Goal: Task Accomplishment & Management: Use online tool/utility

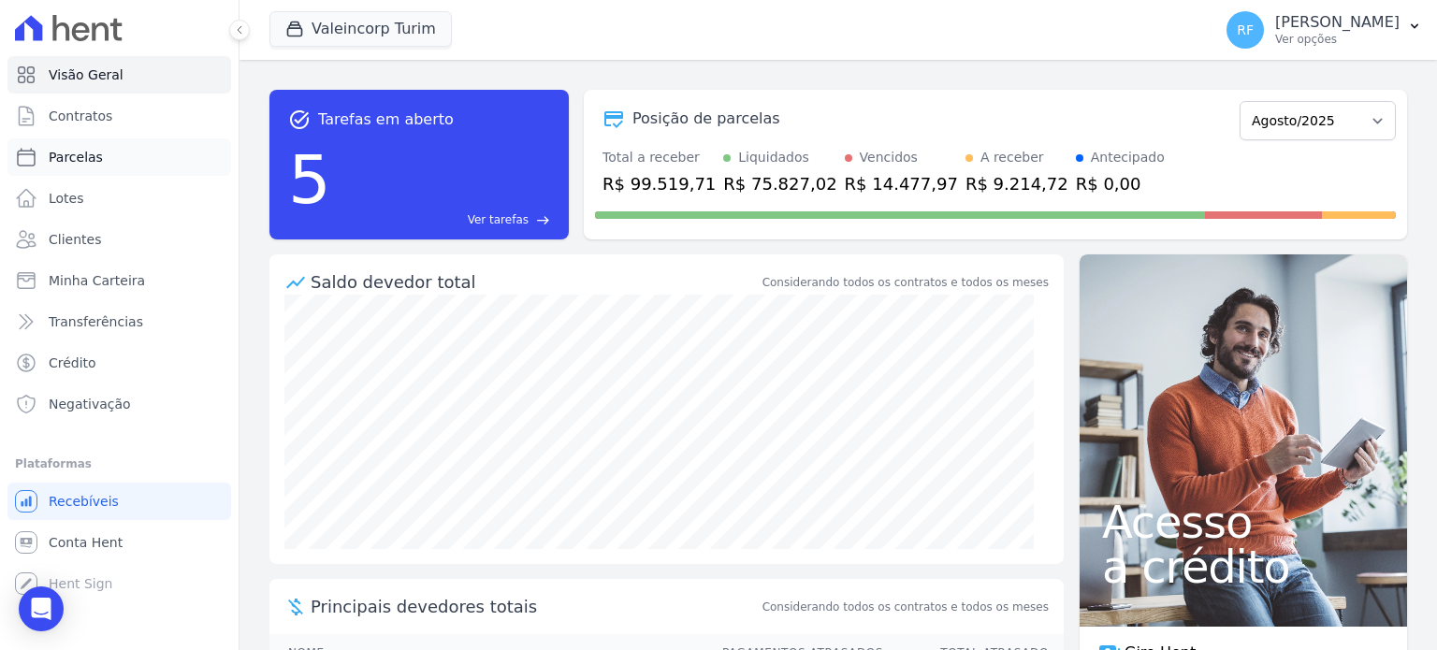
click at [64, 169] on link "Parcelas" at bounding box center [119, 156] width 224 height 37
select select
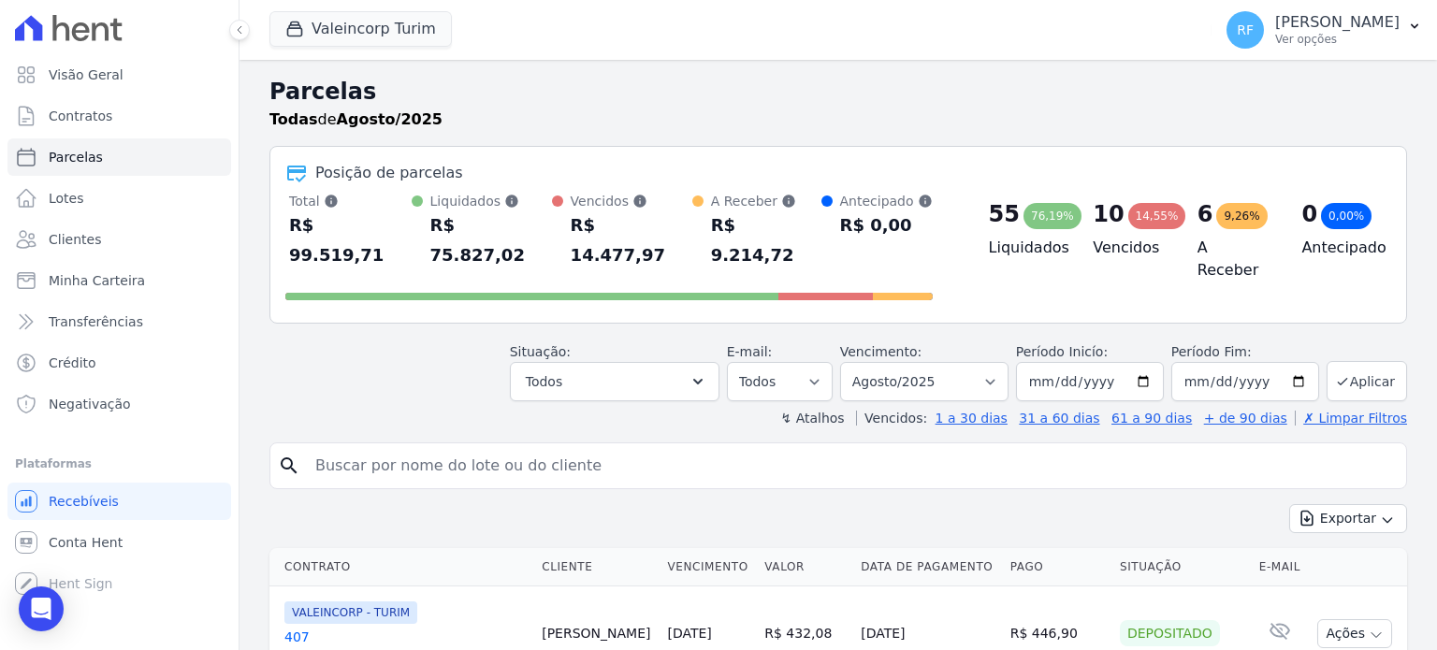
click at [494, 448] on input "search" at bounding box center [851, 465] width 1095 height 37
type input "guilherme kla"
select select
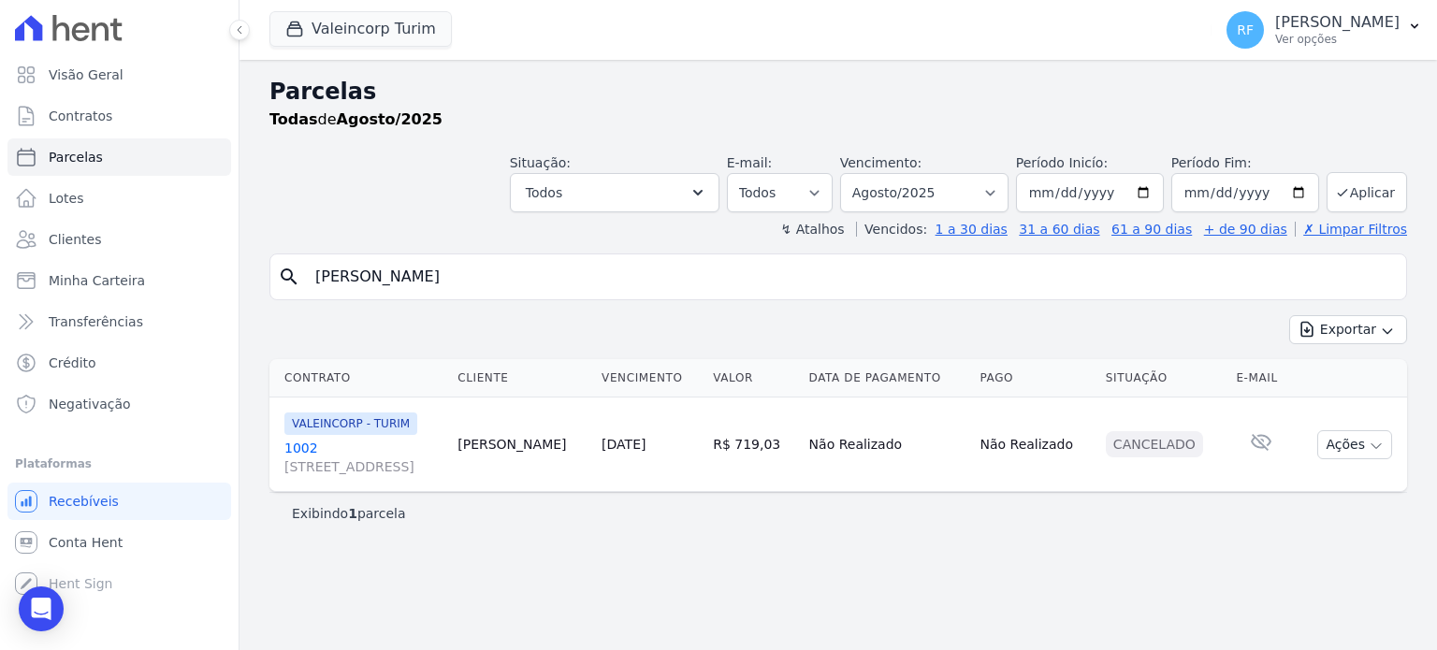
click at [516, 265] on input "guilherme kla" at bounding box center [851, 276] width 1095 height 37
type input "bruna lam"
select select
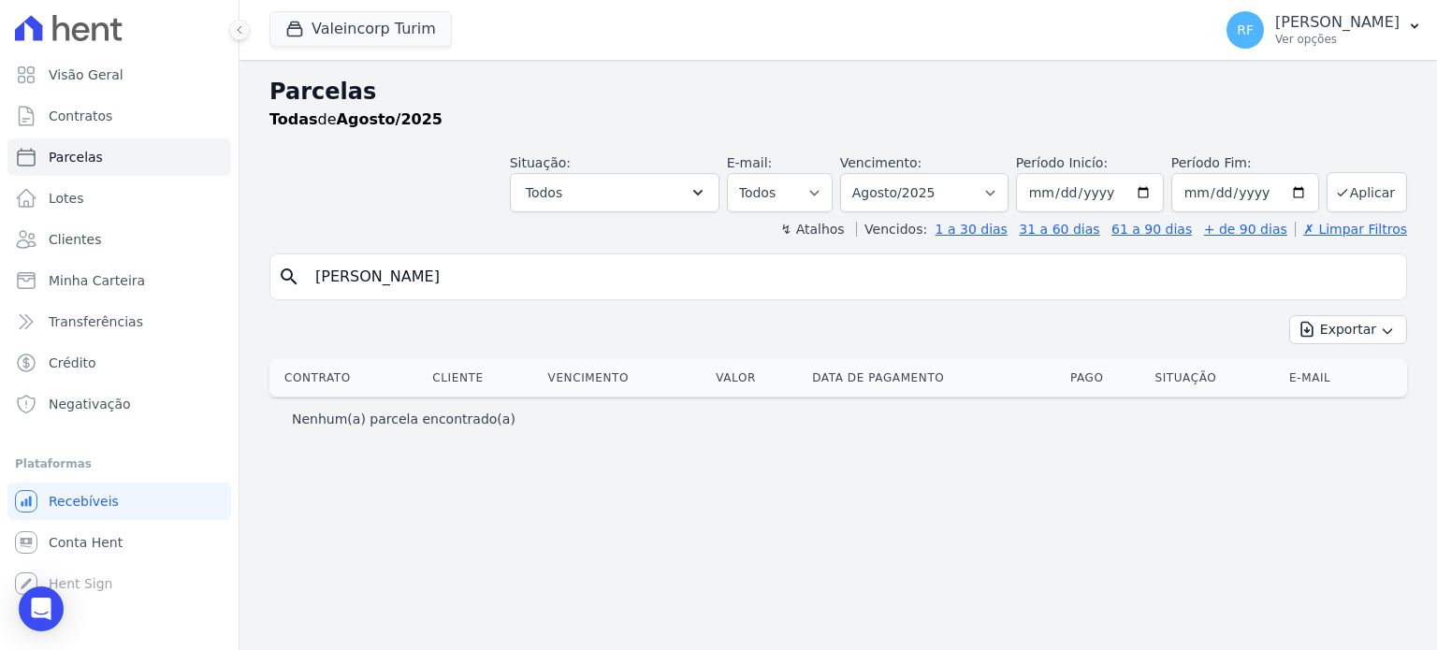
click at [384, 279] on input "bruna lam" at bounding box center [851, 276] width 1095 height 37
type input "bruna olive"
select select
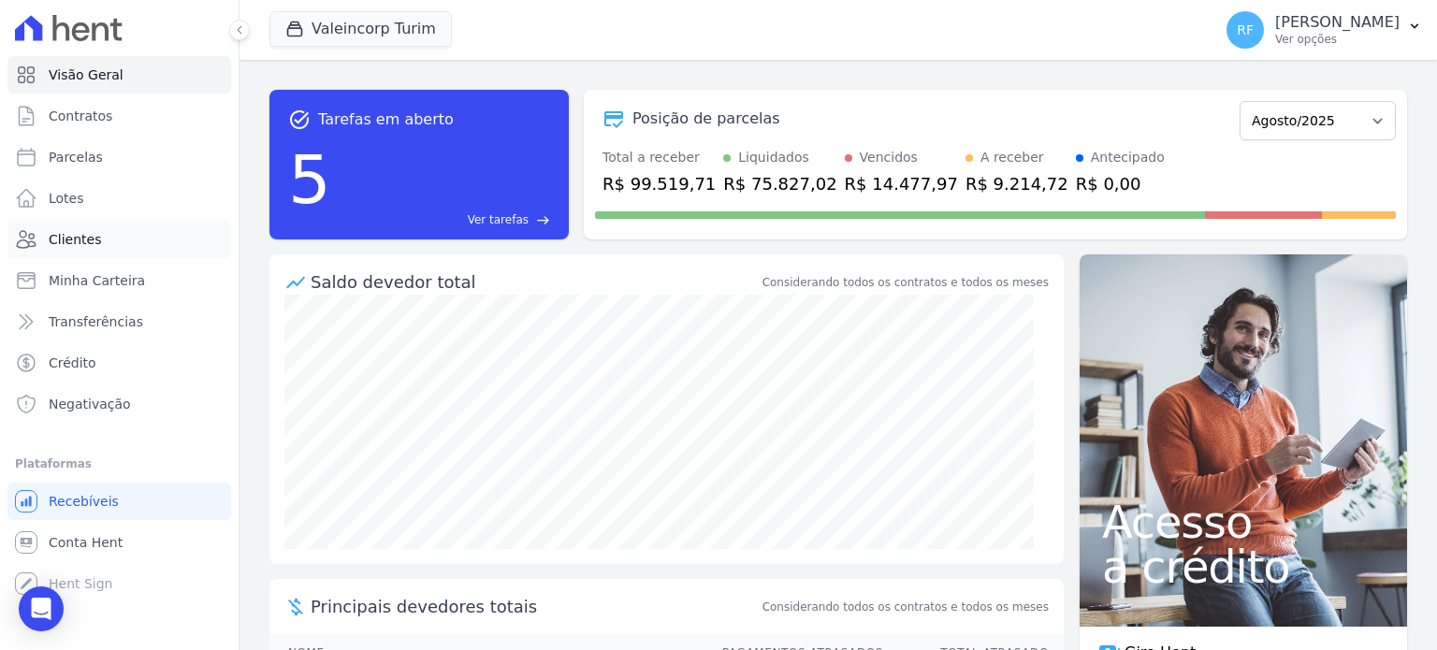
click at [105, 231] on link "Clientes" at bounding box center [119, 239] width 224 height 37
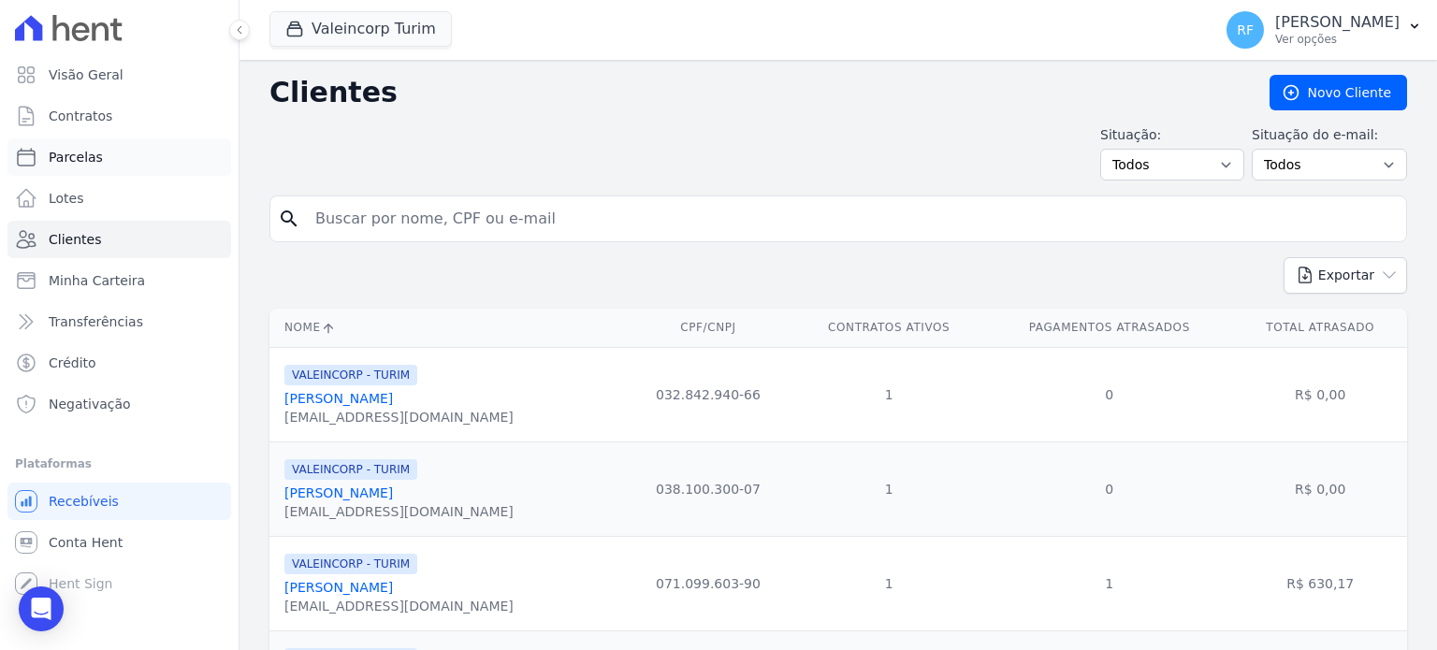
click at [58, 164] on span "Parcelas" at bounding box center [76, 157] width 54 height 19
select select
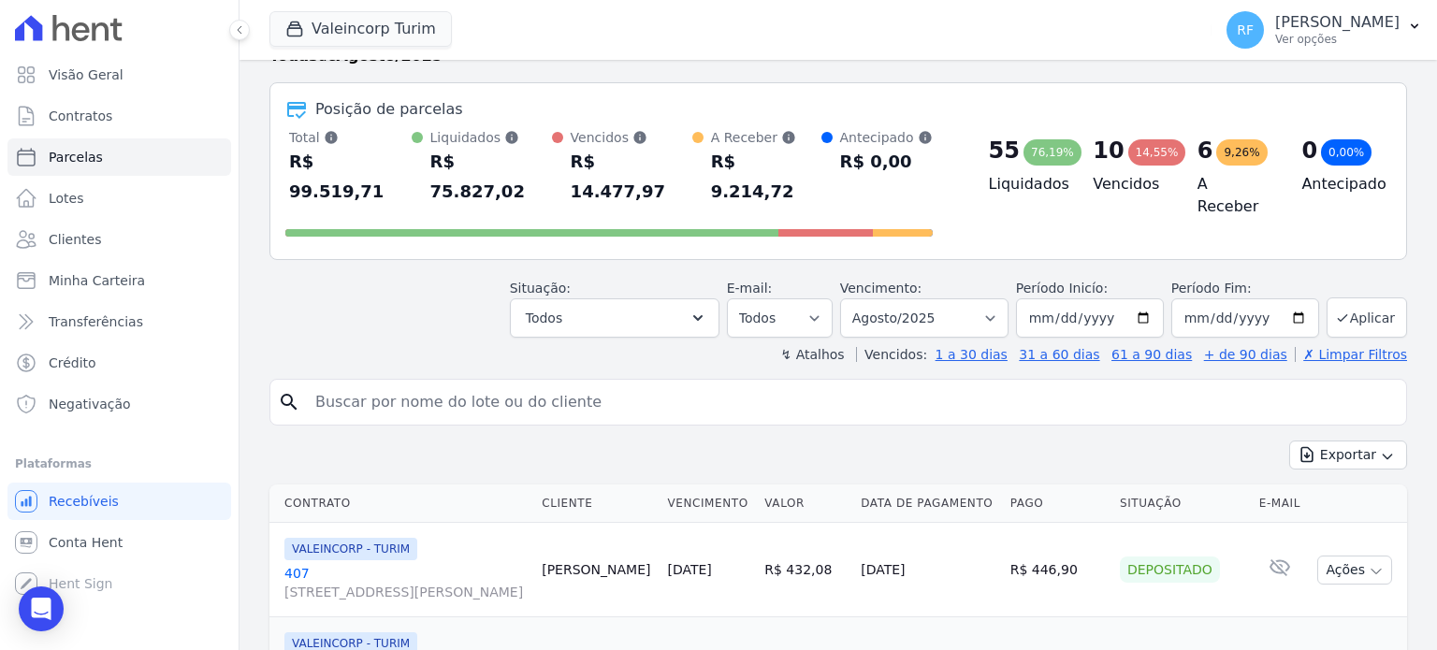
scroll to position [94, 0]
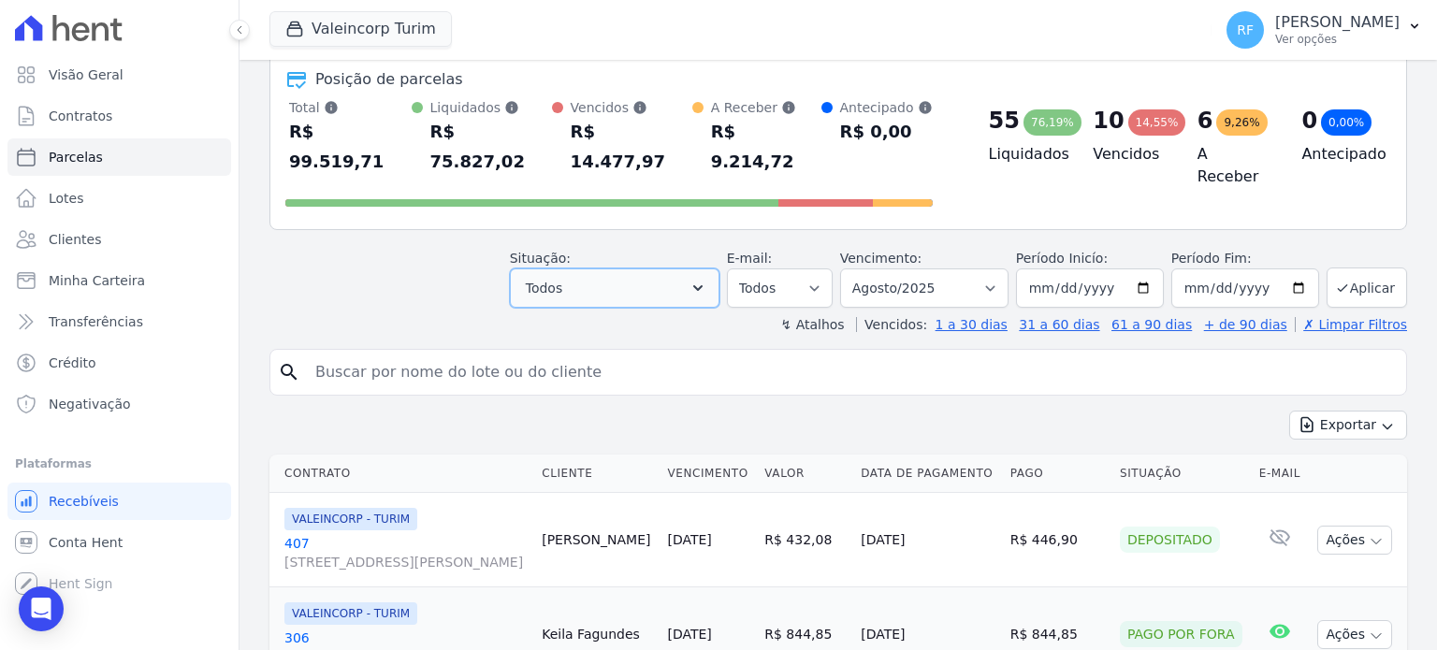
click at [689, 269] on button "Todos" at bounding box center [615, 288] width 210 height 39
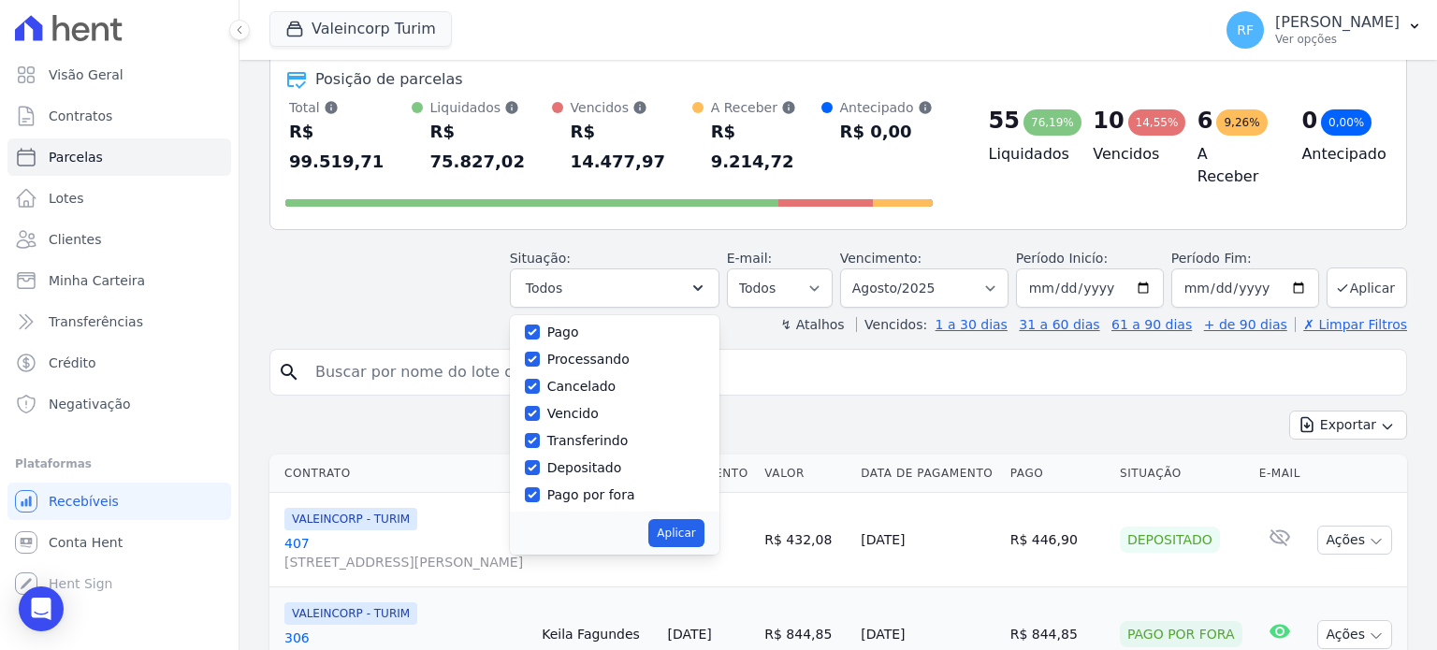
click at [586, 406] on label "Vencido" at bounding box center [572, 413] width 51 height 15
click at [540, 406] on input "Vencido" at bounding box center [532, 413] width 15 height 15
checkbox input "false"
click at [697, 519] on button "Aplicar" at bounding box center [675, 533] width 55 height 28
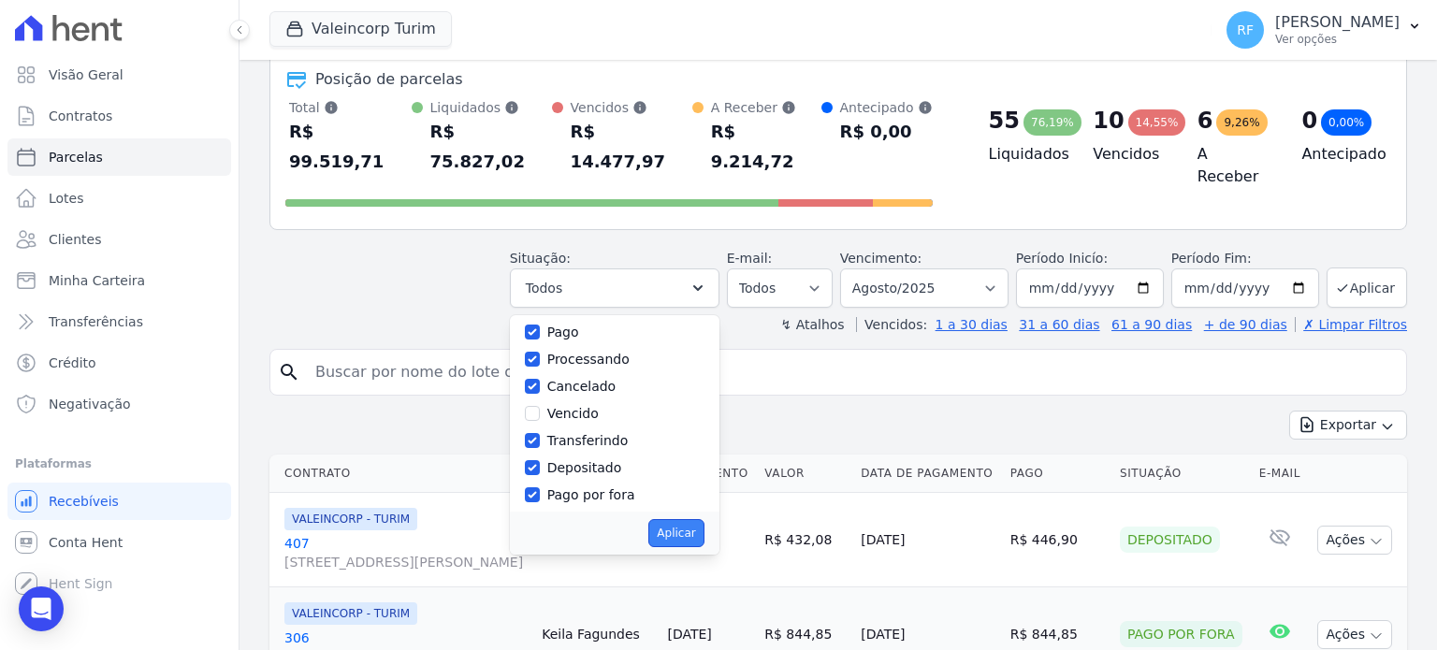
select select "scheduled"
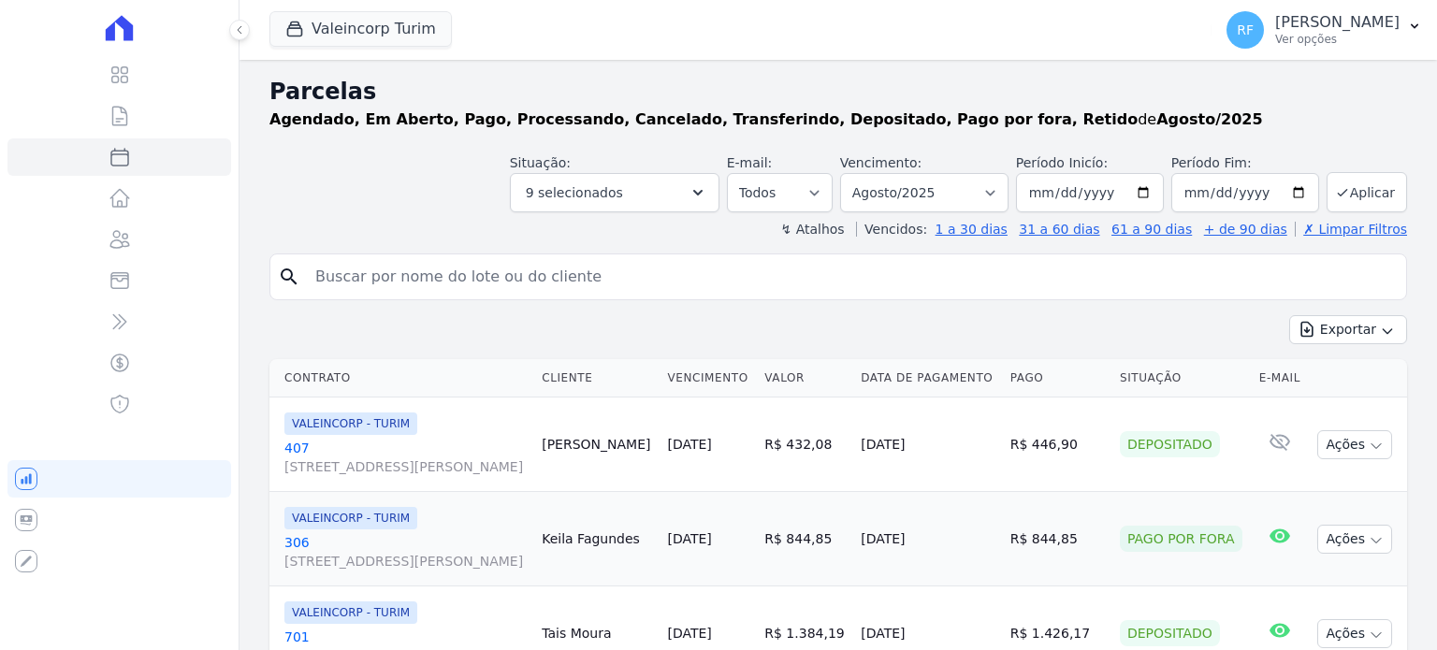
select select
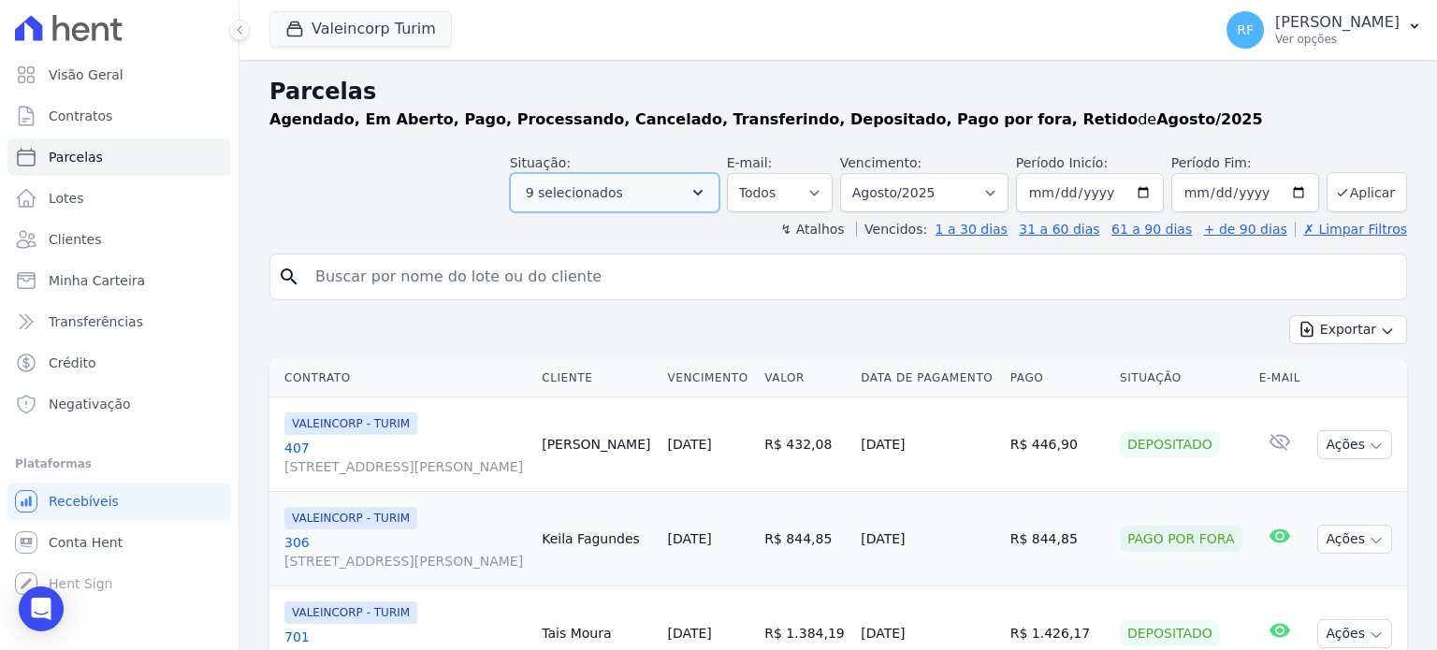
click at [707, 190] on icon "button" at bounding box center [698, 192] width 19 height 19
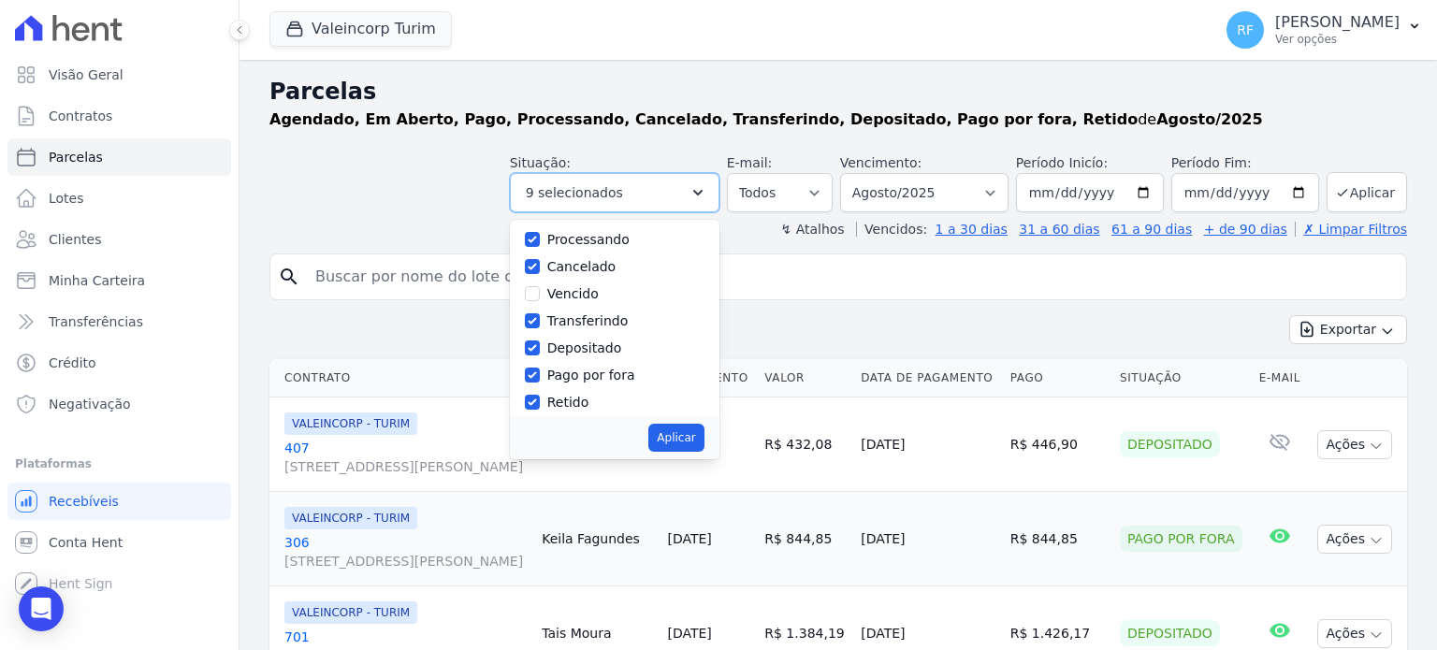
scroll to position [124, 0]
click at [565, 274] on div "Vencido" at bounding box center [615, 287] width 180 height 27
click at [565, 281] on label "Vencido" at bounding box center [572, 287] width 51 height 15
click at [540, 281] on input "Vencido" at bounding box center [532, 287] width 15 height 15
checkbox input "true"
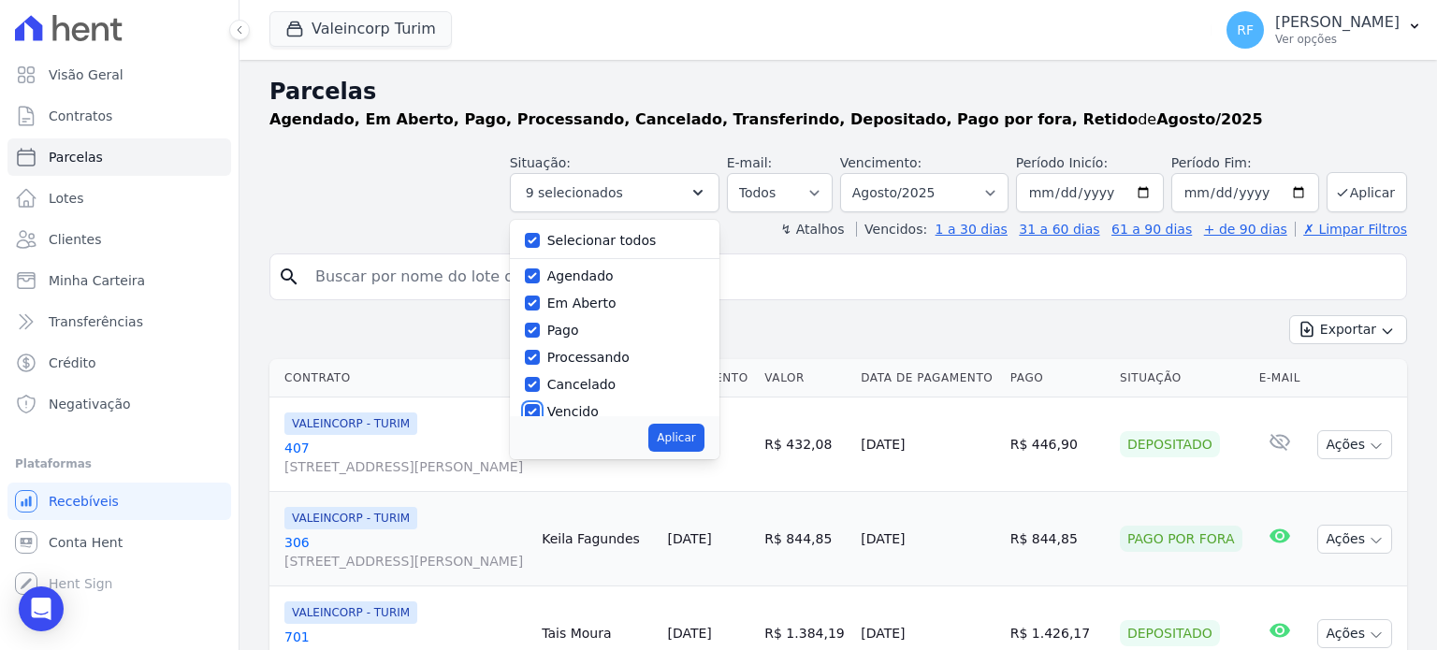
scroll to position [0, 0]
click at [614, 233] on label "Selecionar todos" at bounding box center [601, 240] width 109 height 15
click at [540, 233] on input "Selecionar todos" at bounding box center [532, 240] width 15 height 15
checkbox input "false"
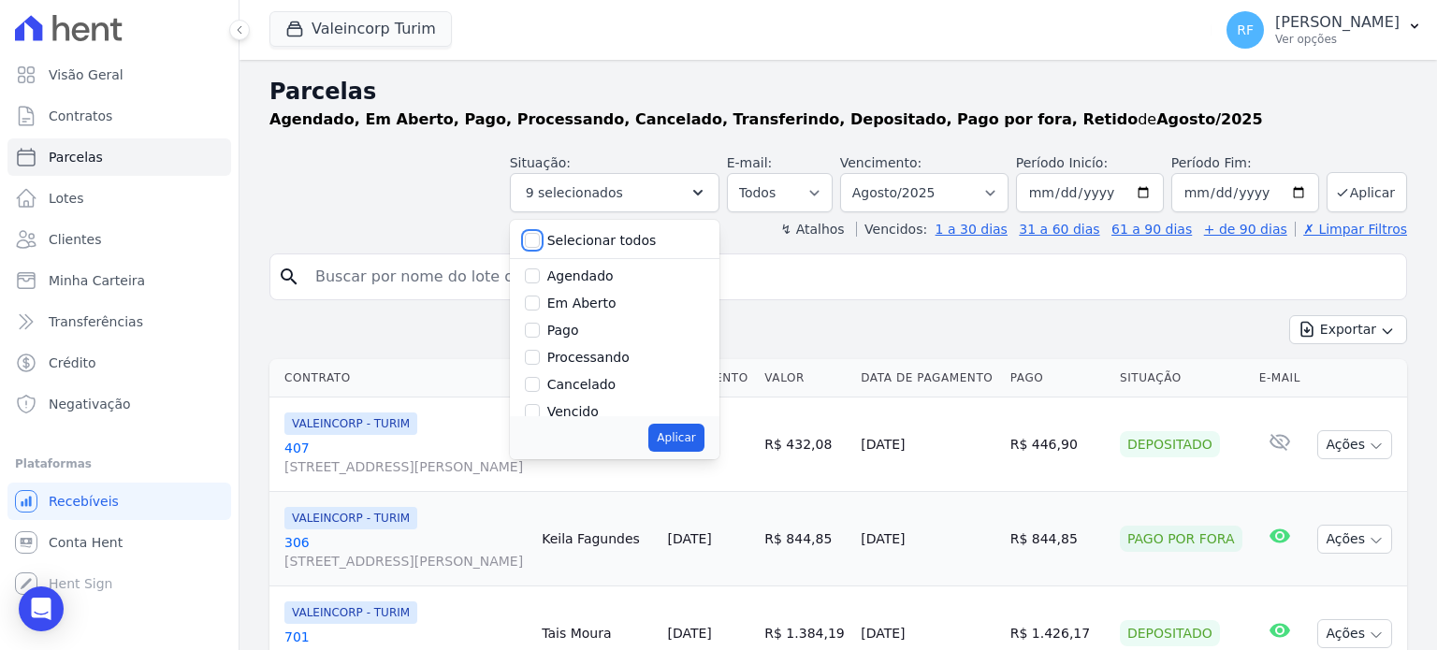
checkbox input "false"
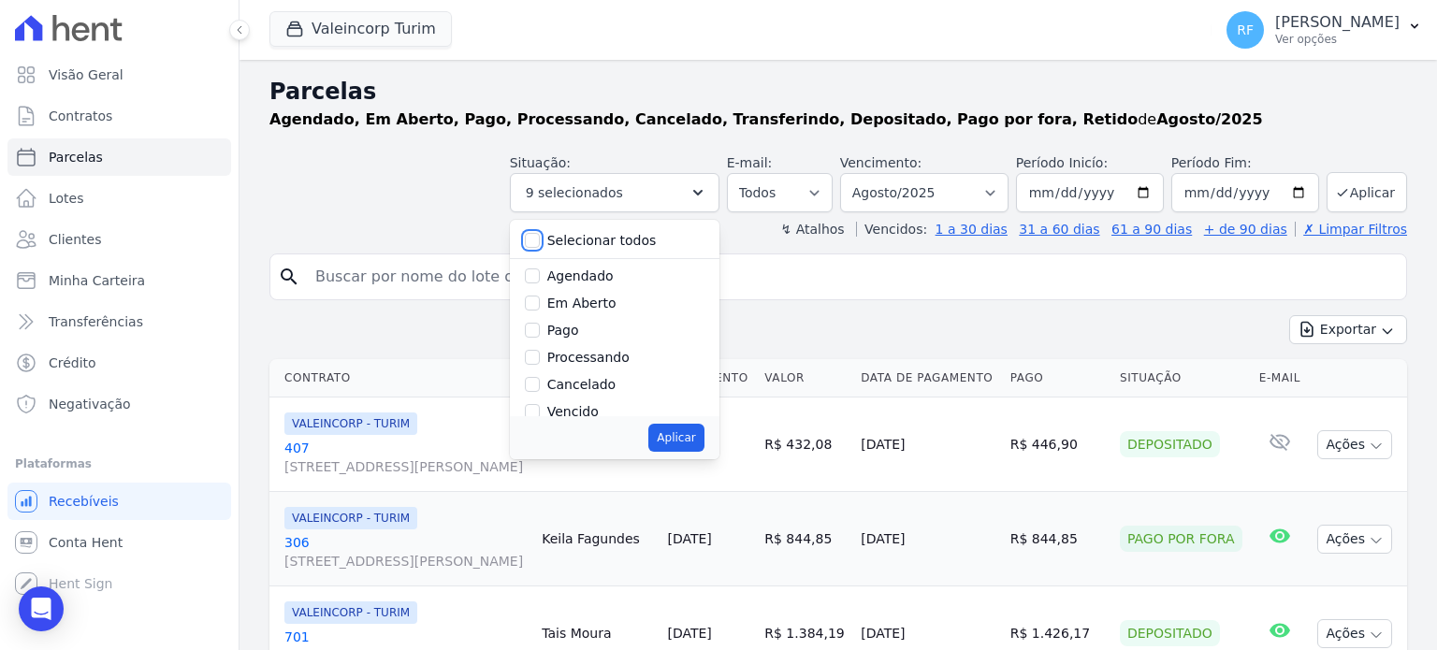
checkbox input "false"
click at [582, 414] on label "Vencido" at bounding box center [572, 411] width 51 height 15
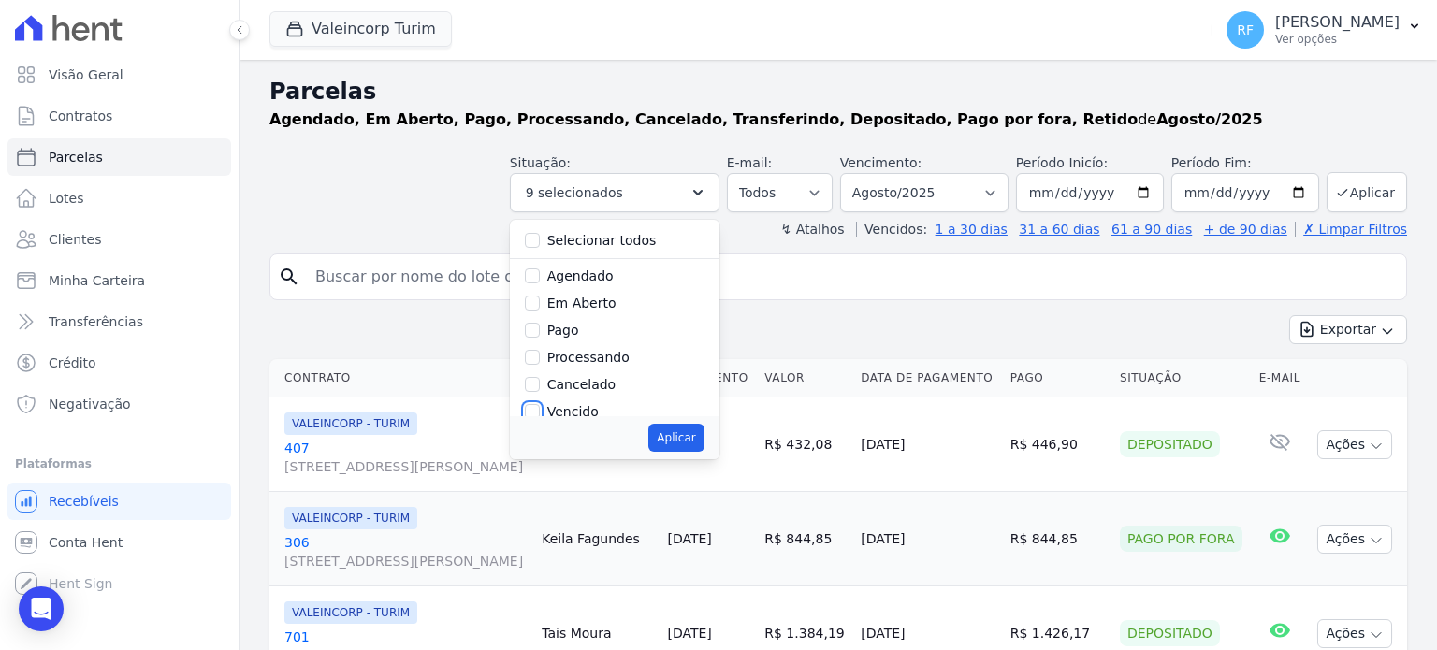
click at [540, 414] on input "Vencido" at bounding box center [532, 411] width 15 height 15
checkbox input "true"
click at [686, 441] on button "Aplicar" at bounding box center [675, 438] width 55 height 28
select select "overdue"
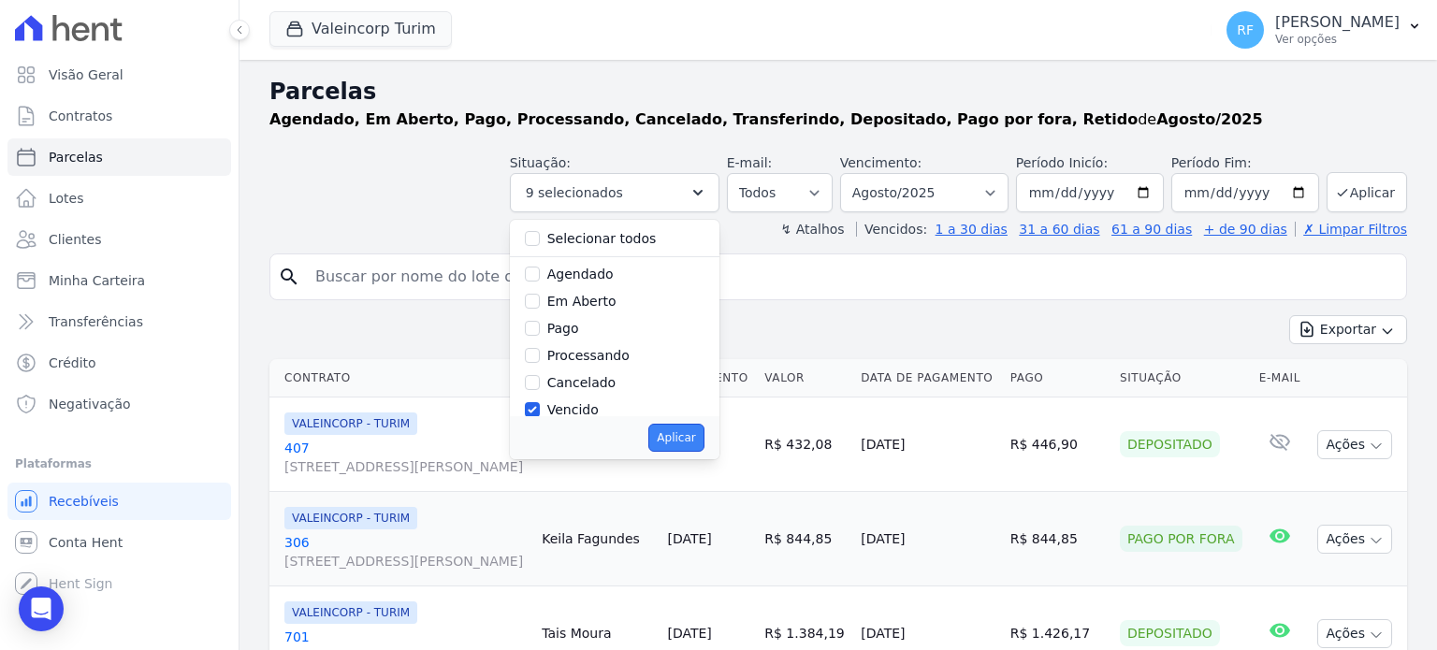
scroll to position [35, 0]
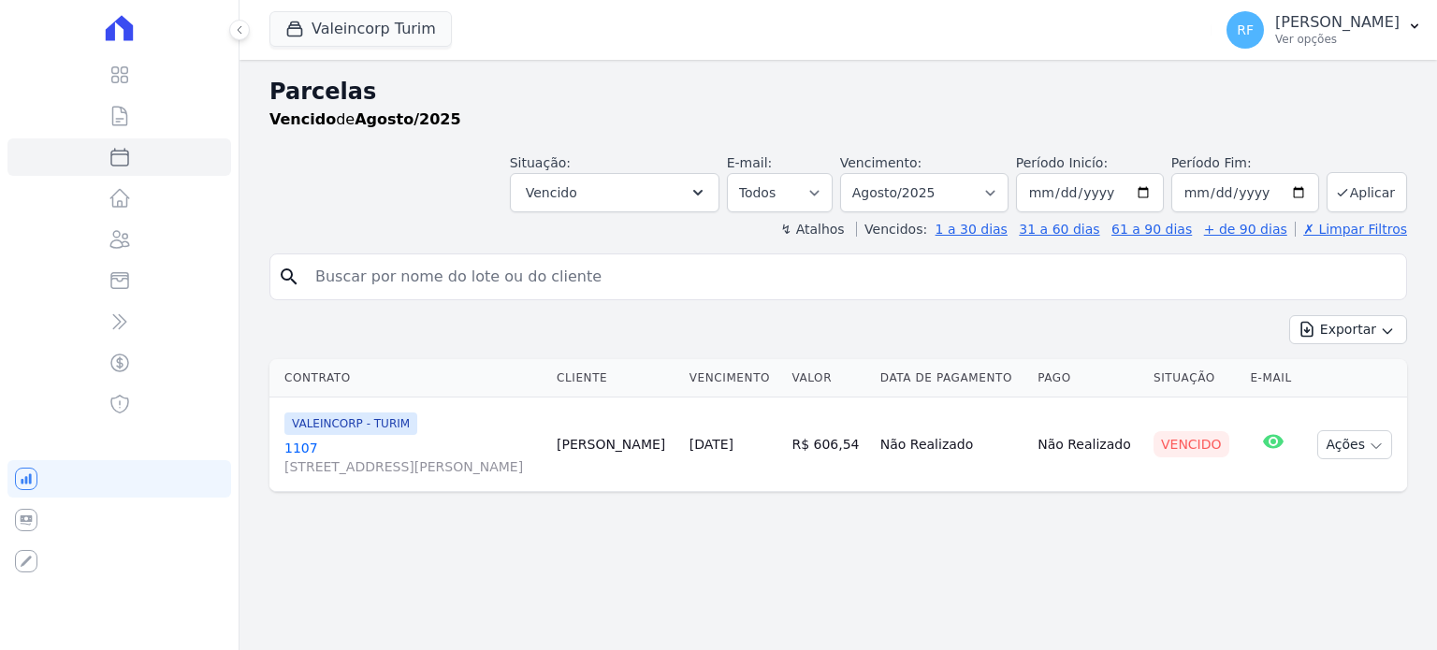
select select
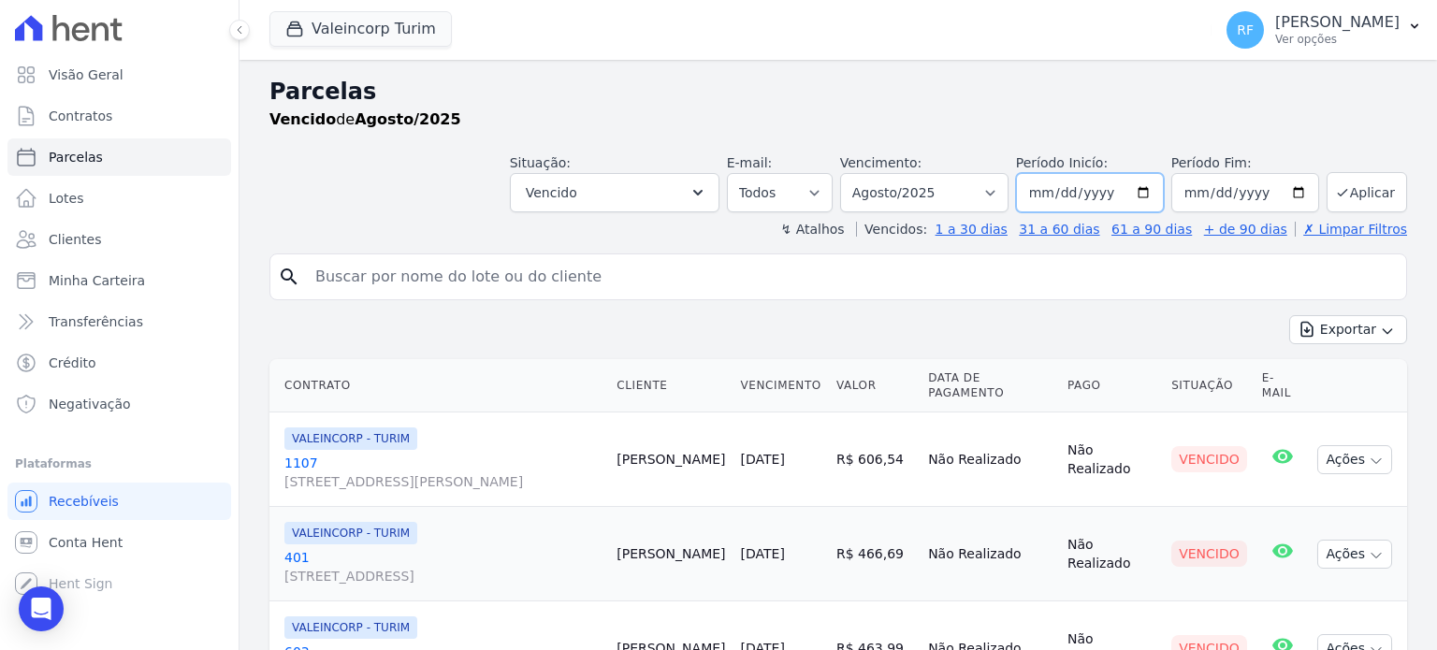
click at [1042, 186] on input "[DATE]" at bounding box center [1090, 192] width 148 height 39
type input "[DATE]"
type input "2025-07-01"
click at [1348, 183] on button "Aplicar" at bounding box center [1367, 192] width 80 height 40
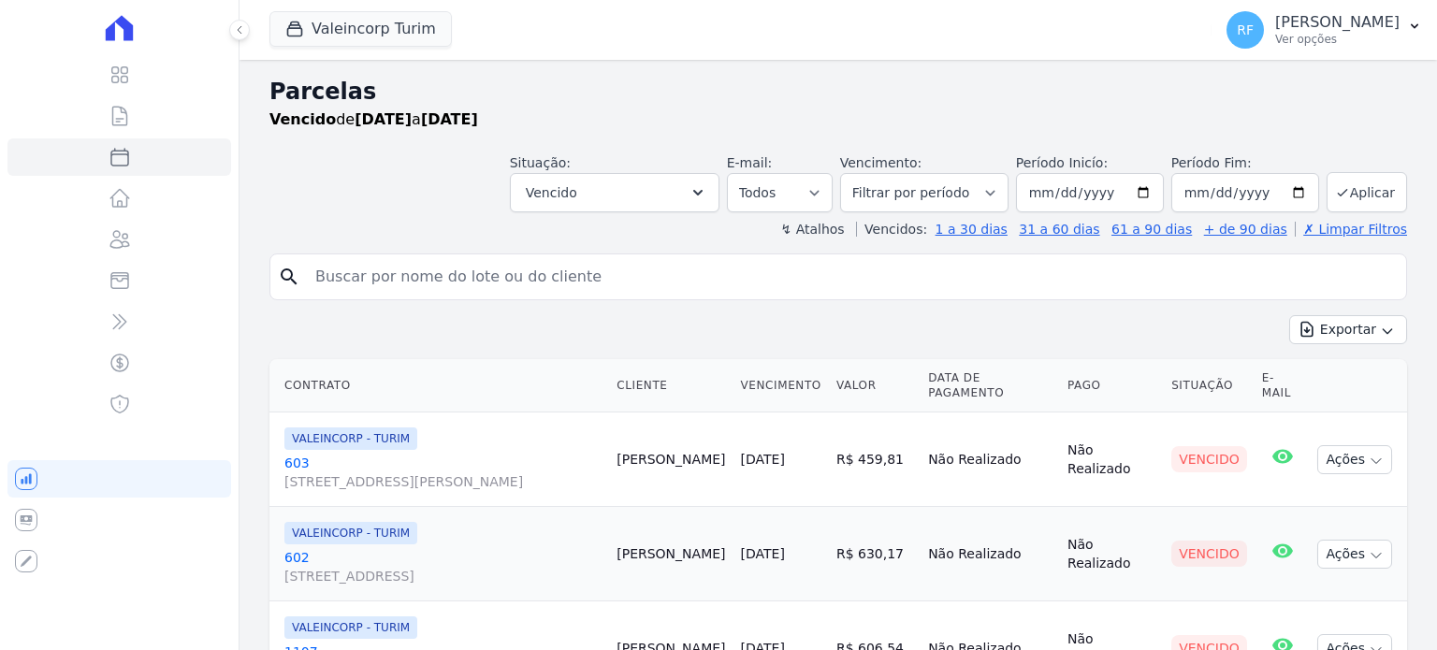
select select
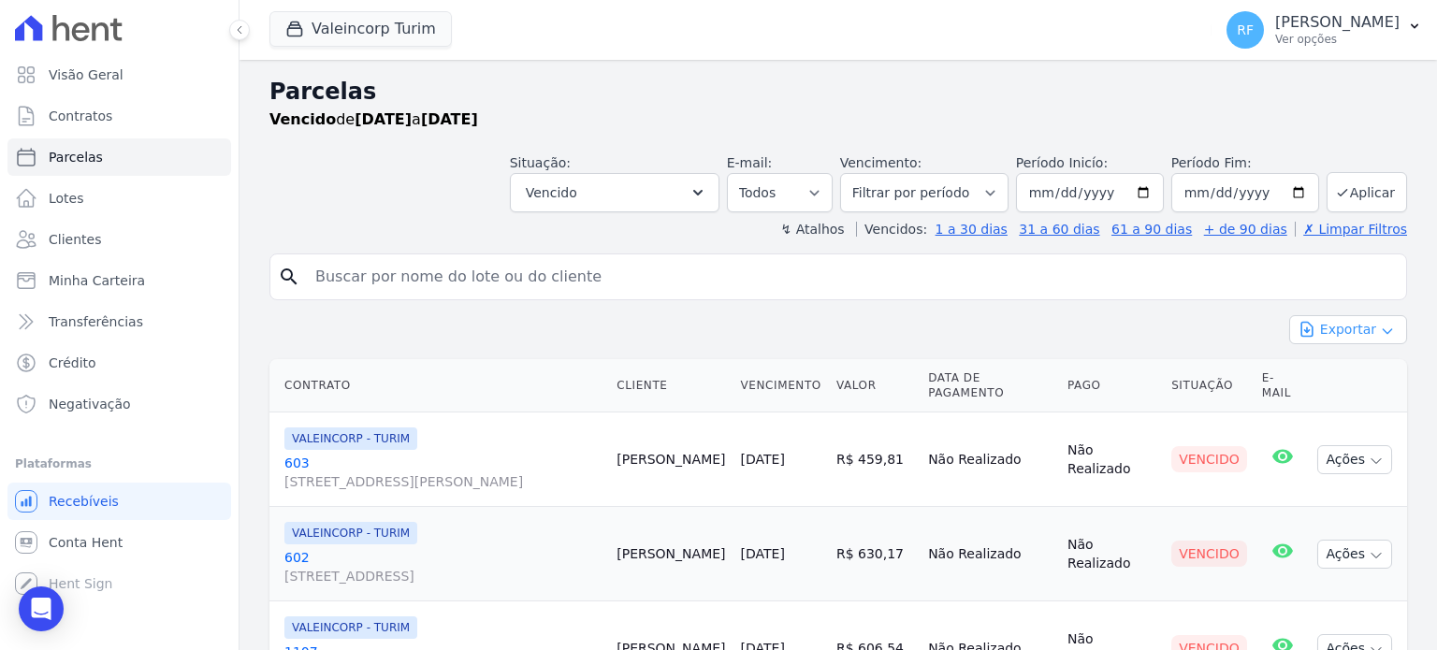
click at [1321, 332] on button "Exportar" at bounding box center [1348, 329] width 118 height 29
click at [1343, 378] on span "Exportar PDF" at bounding box center [1347, 374] width 98 height 19
